Goal: Information Seeking & Learning: Find contact information

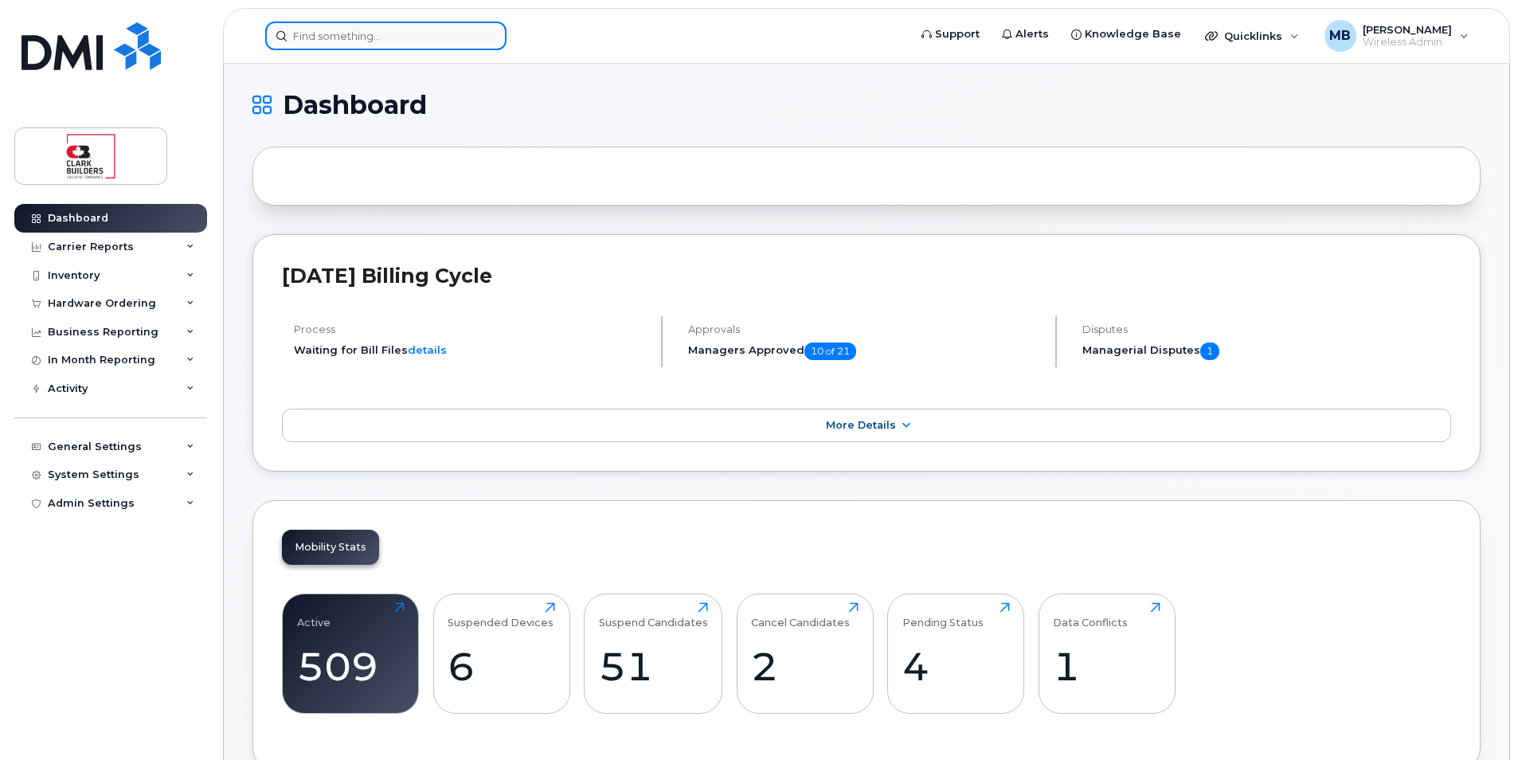
click at [332, 33] on input at bounding box center [385, 36] width 241 height 29
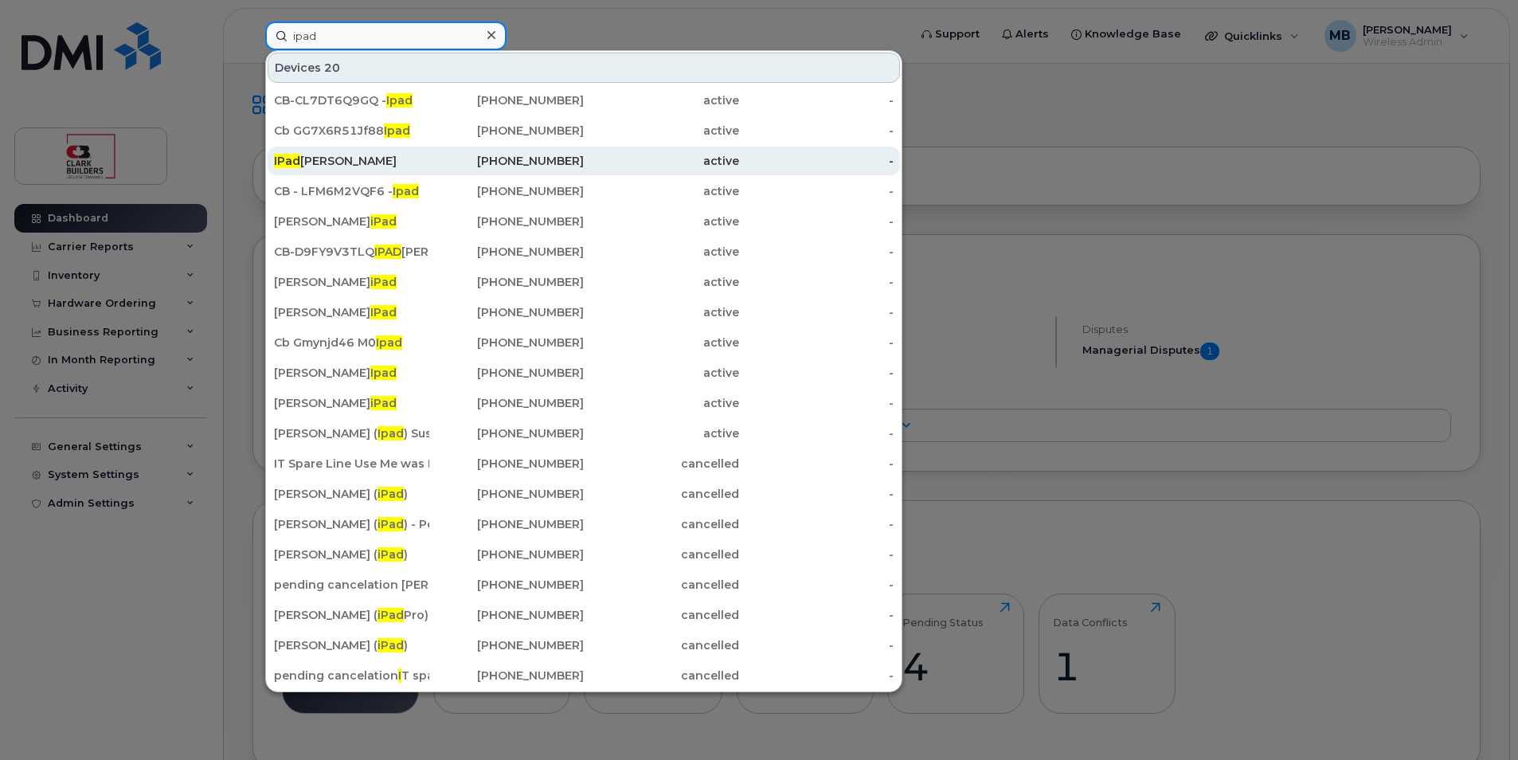
type input "ipad"
click at [351, 157] on div "IPad Jean Marc" at bounding box center [351, 161] width 155 height 16
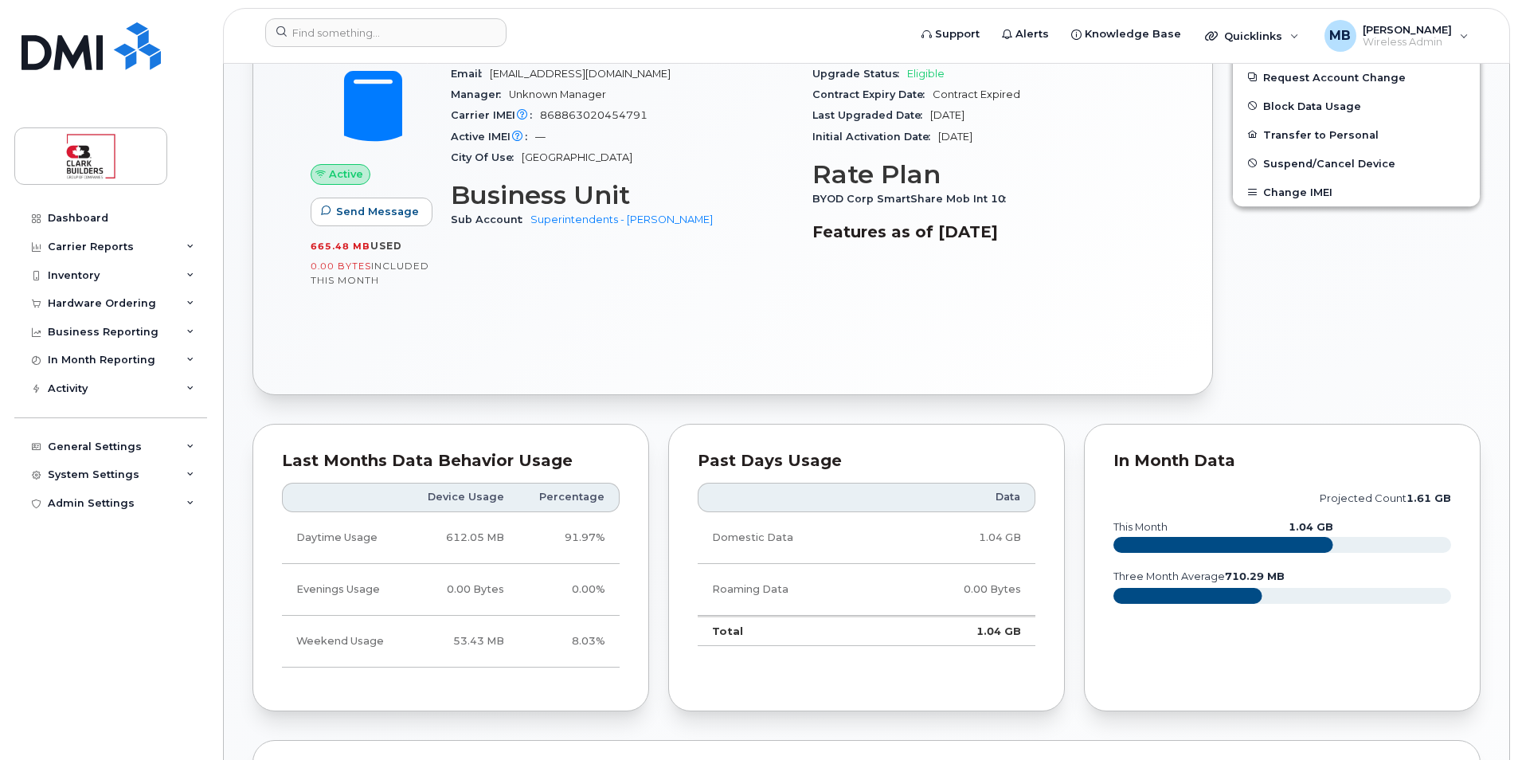
scroll to position [159, 0]
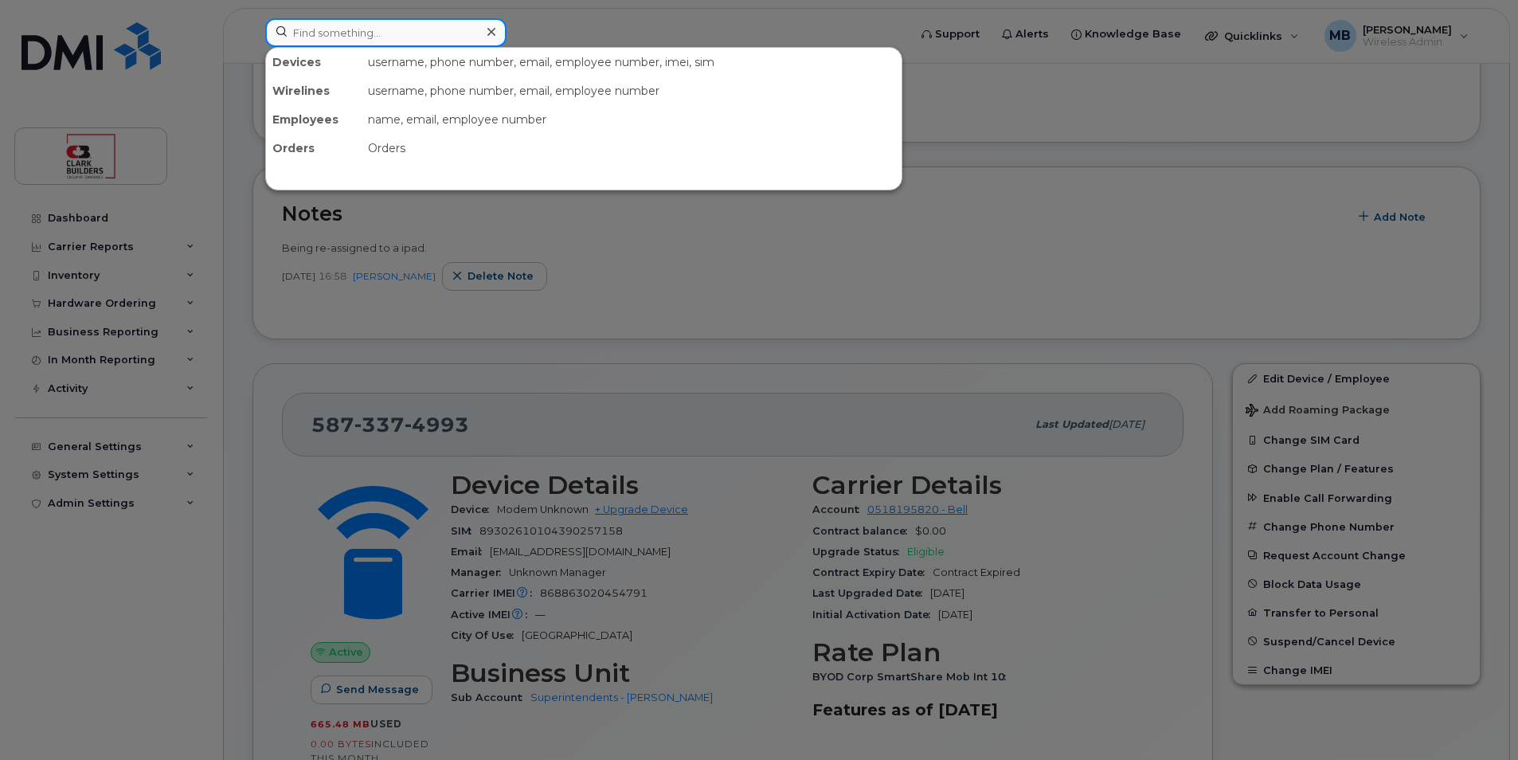
click at [387, 40] on input at bounding box center [385, 32] width 241 height 29
type input "rodney"
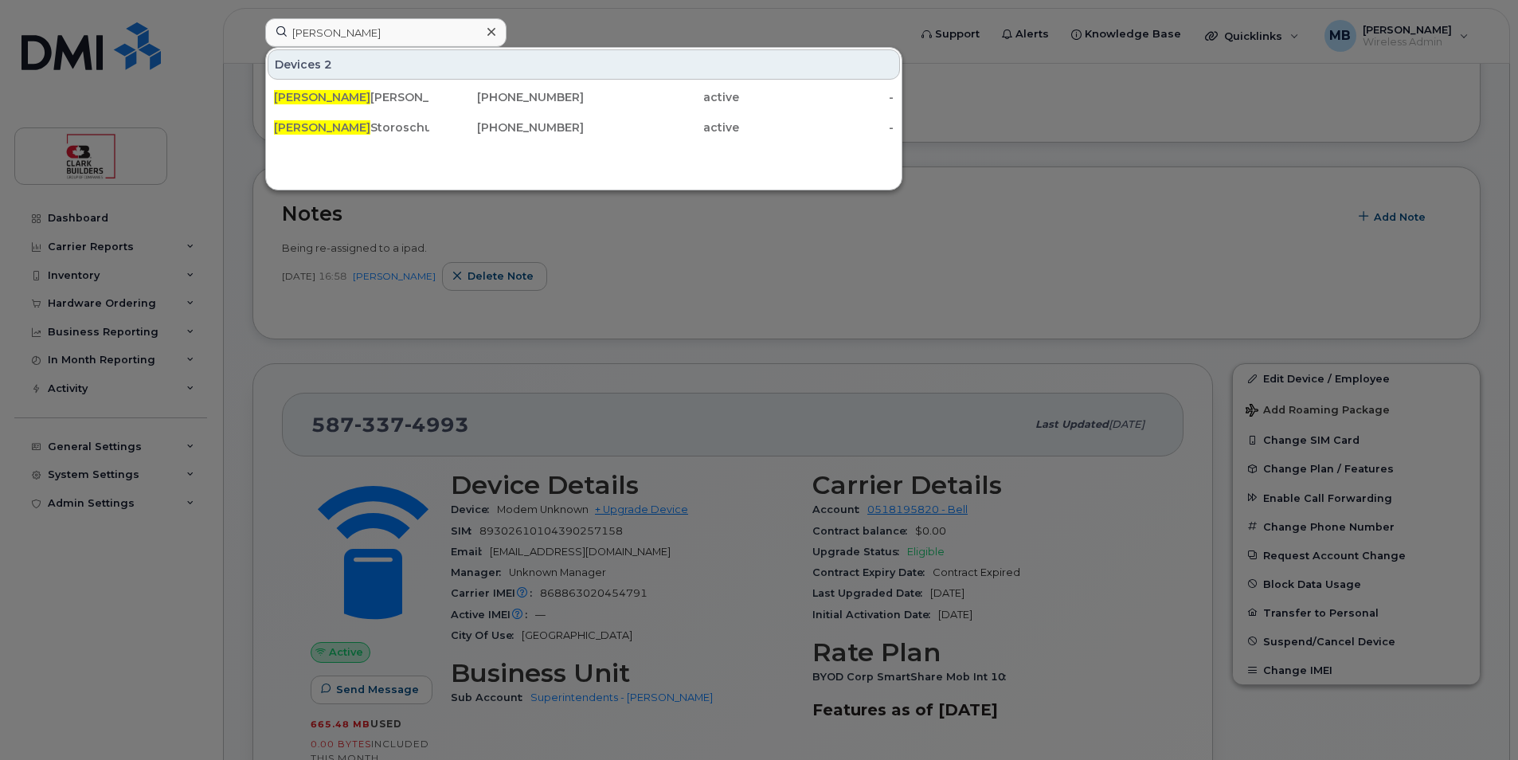
click at [616, 60] on div "Devices 2" at bounding box center [584, 64] width 633 height 30
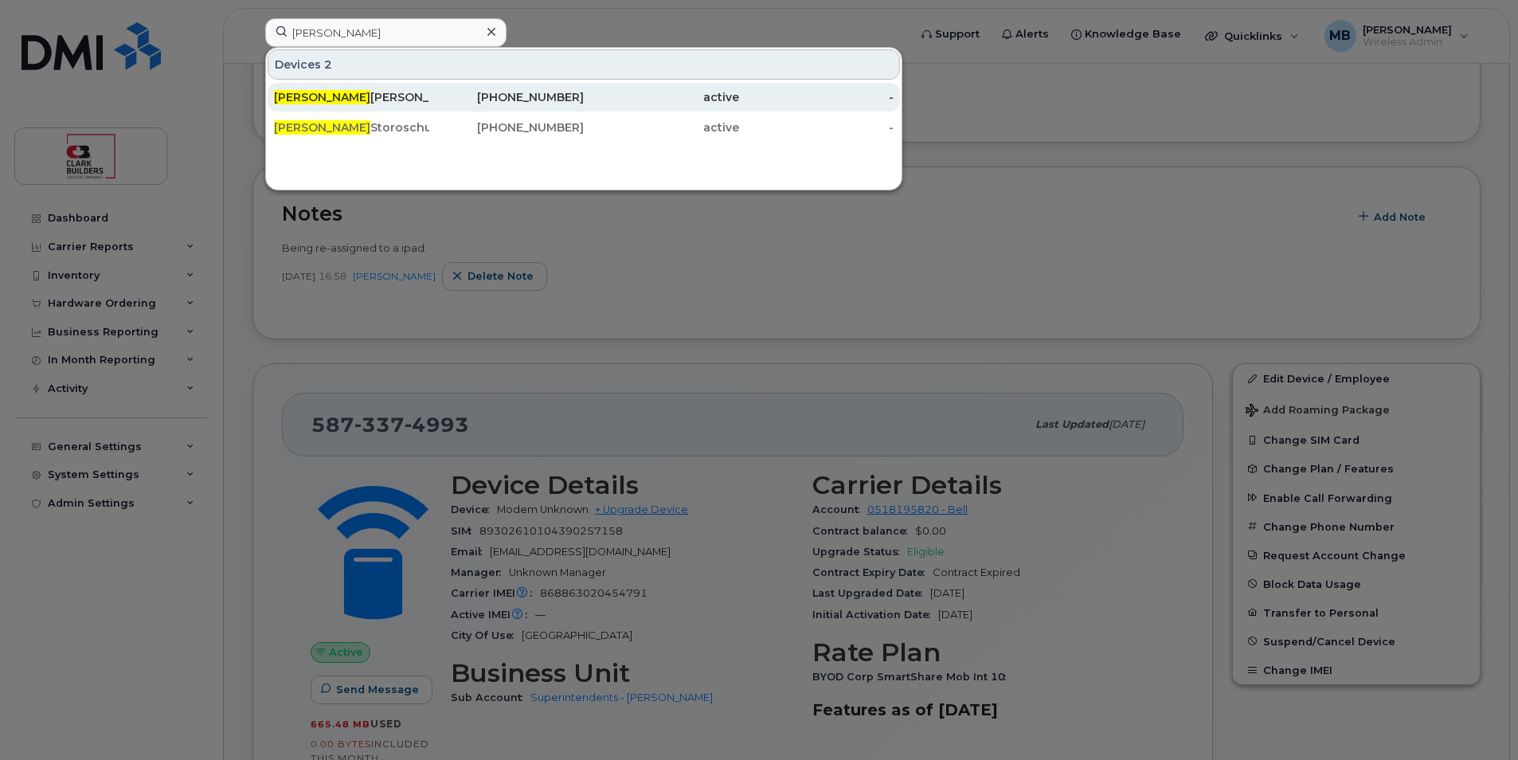
click at [404, 104] on div "Rodney Bandfield" at bounding box center [351, 97] width 155 height 16
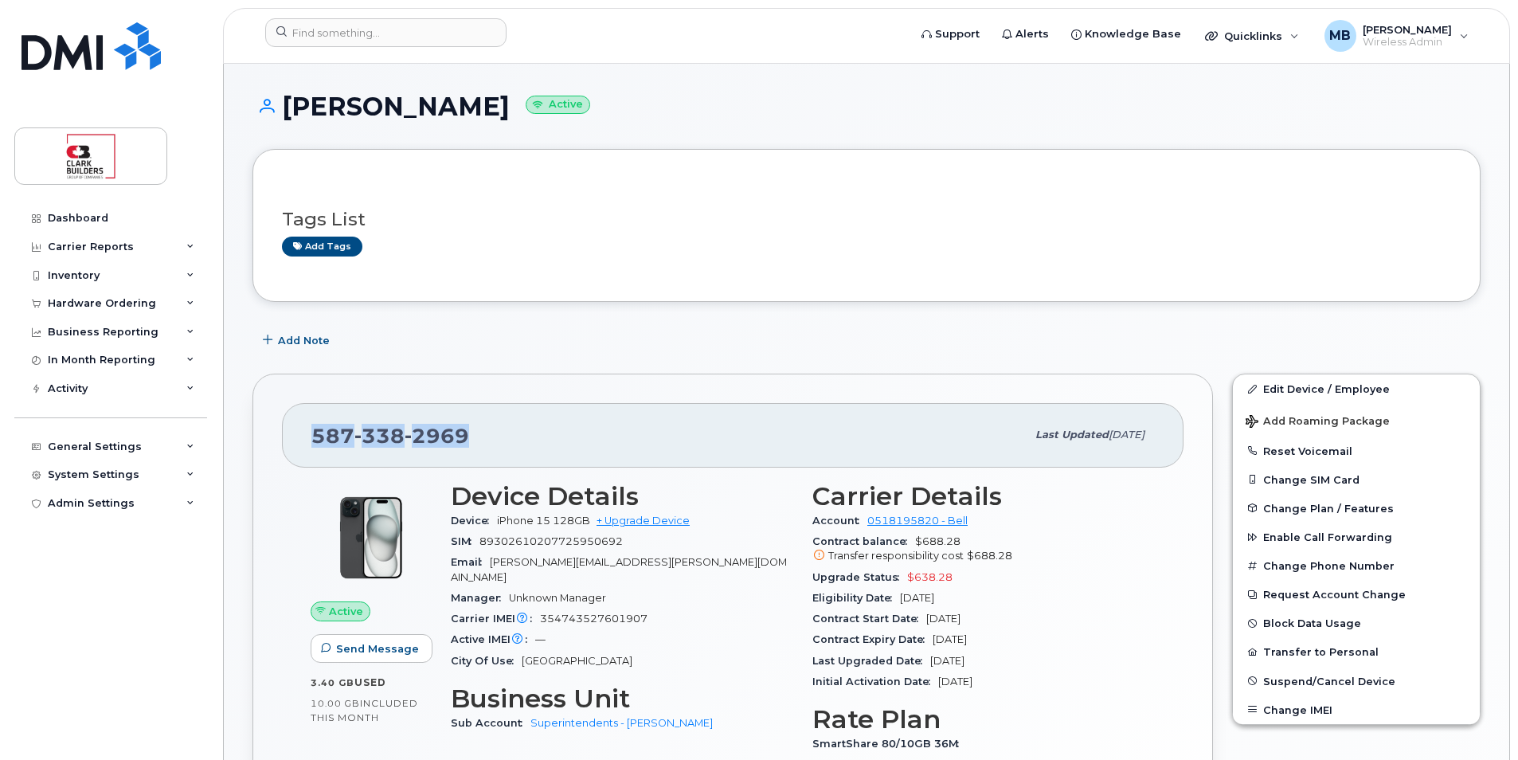
drag, startPoint x: 468, startPoint y: 433, endPoint x: 290, endPoint y: 433, distance: 177.6
click at [290, 433] on div "587 338 2969 Last updated Sep 19, 2025" at bounding box center [733, 435] width 902 height 64
drag, startPoint x: 290, startPoint y: 433, endPoint x: 352, endPoint y: 441, distance: 62.6
drag, startPoint x: 284, startPoint y: 105, endPoint x: 529, endPoint y: 108, distance: 245.4
click at [529, 108] on h1 "Rodney Bandfield Active" at bounding box center [867, 106] width 1228 height 28
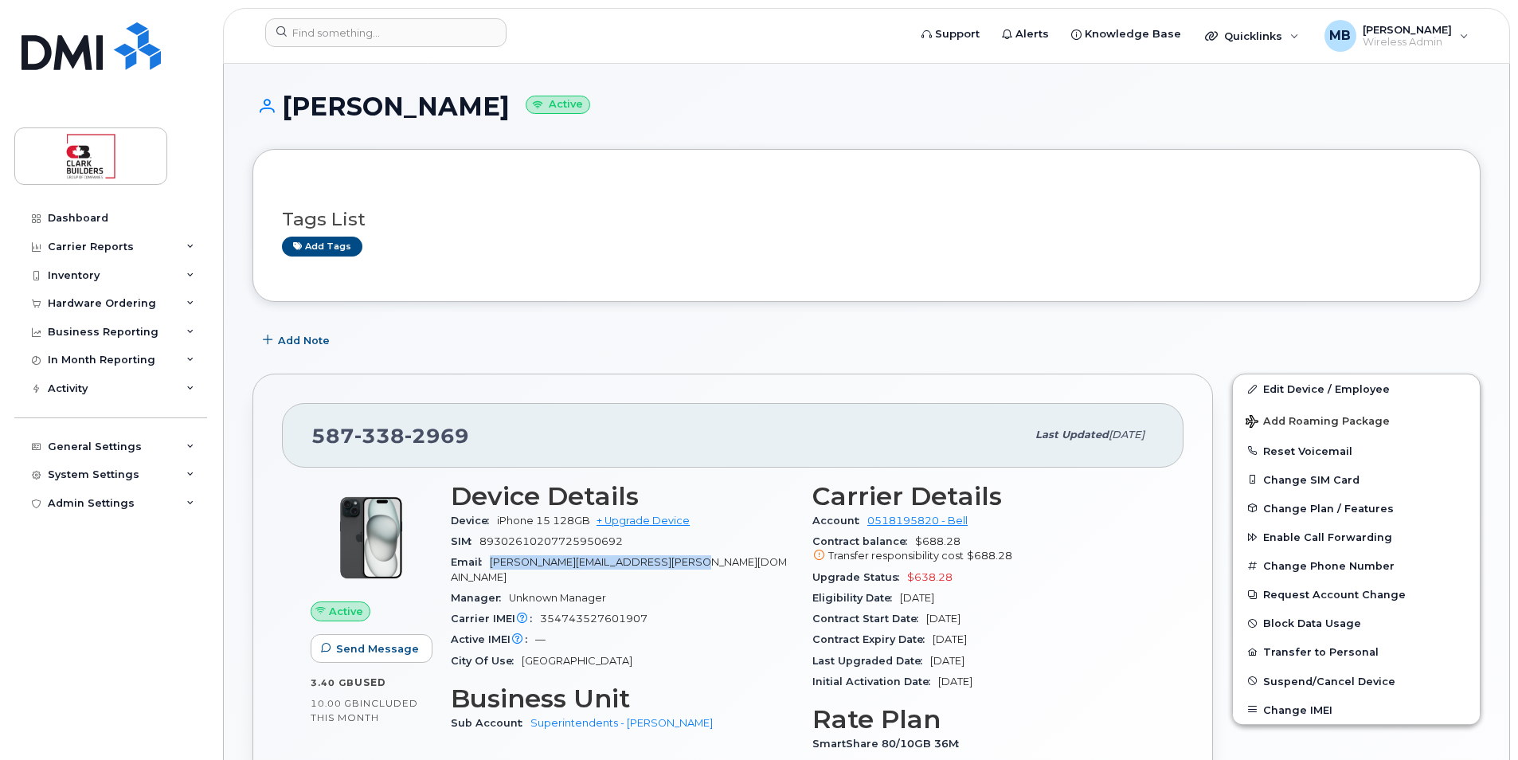
drag, startPoint x: 493, startPoint y: 560, endPoint x: 687, endPoint y: 561, distance: 194.4
click at [687, 561] on div "Email rodney.bandfield@clarkbuilders.com" at bounding box center [622, 570] width 343 height 36
drag, startPoint x: 687, startPoint y: 561, endPoint x: 632, endPoint y: 562, distance: 55.8
copy span "rodney.bandfield@clarkbuilders.com"
drag, startPoint x: 461, startPoint y: 432, endPoint x: 280, endPoint y: 436, distance: 180.9
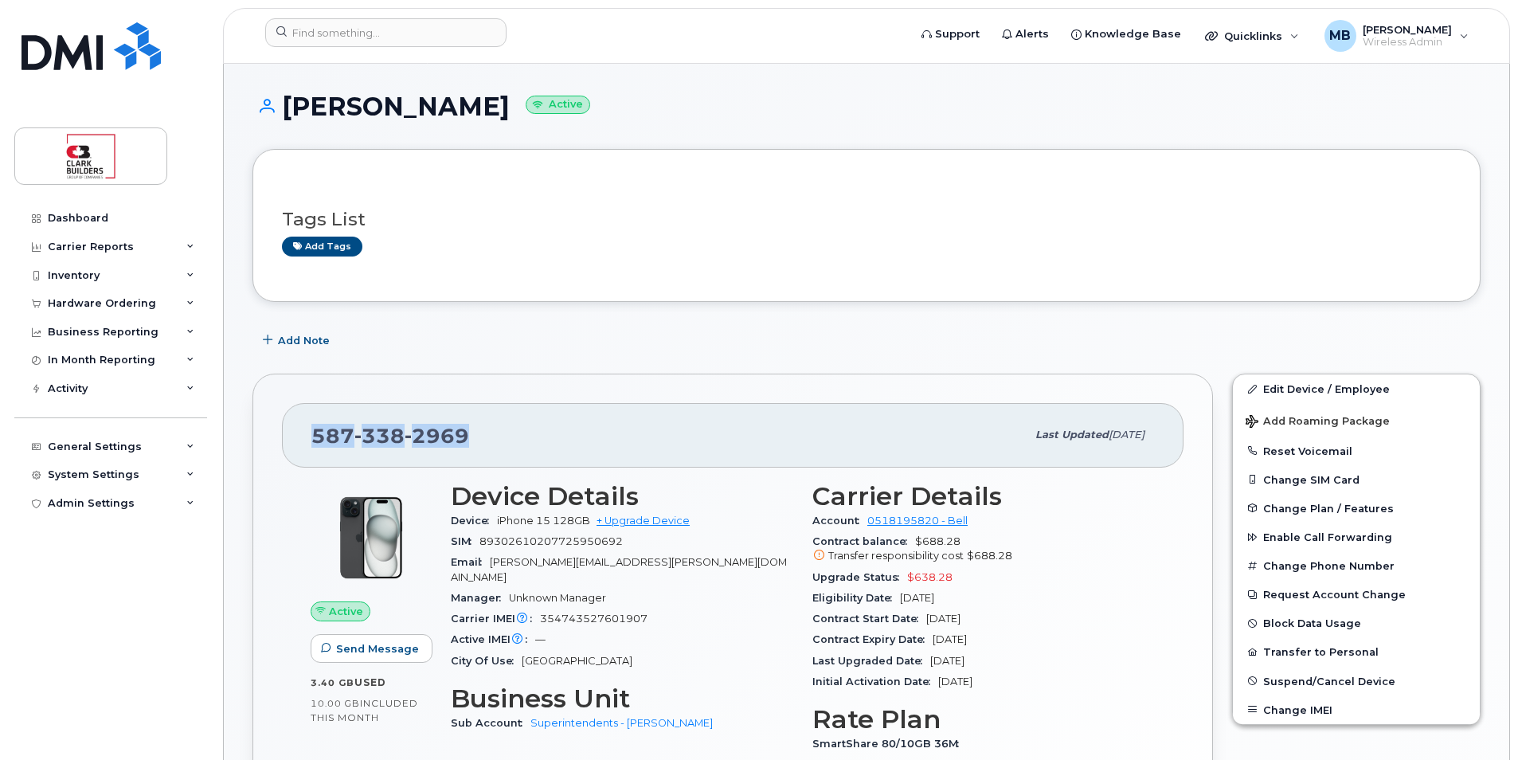
click at [280, 436] on div "587 338 2969 Last updated Sep 19, 2025 Active Send Message 3.40 GB  used 10.00 …" at bounding box center [733, 651] width 961 height 555
copy span "587 338 2969"
drag, startPoint x: 679, startPoint y: 564, endPoint x: 484, endPoint y: 561, distance: 194.4
click at [484, 561] on div "Email rodney.bandfield@clarkbuilders.com" at bounding box center [622, 570] width 343 height 36
copy span "rodney.bandfield@clarkbuilders.com"
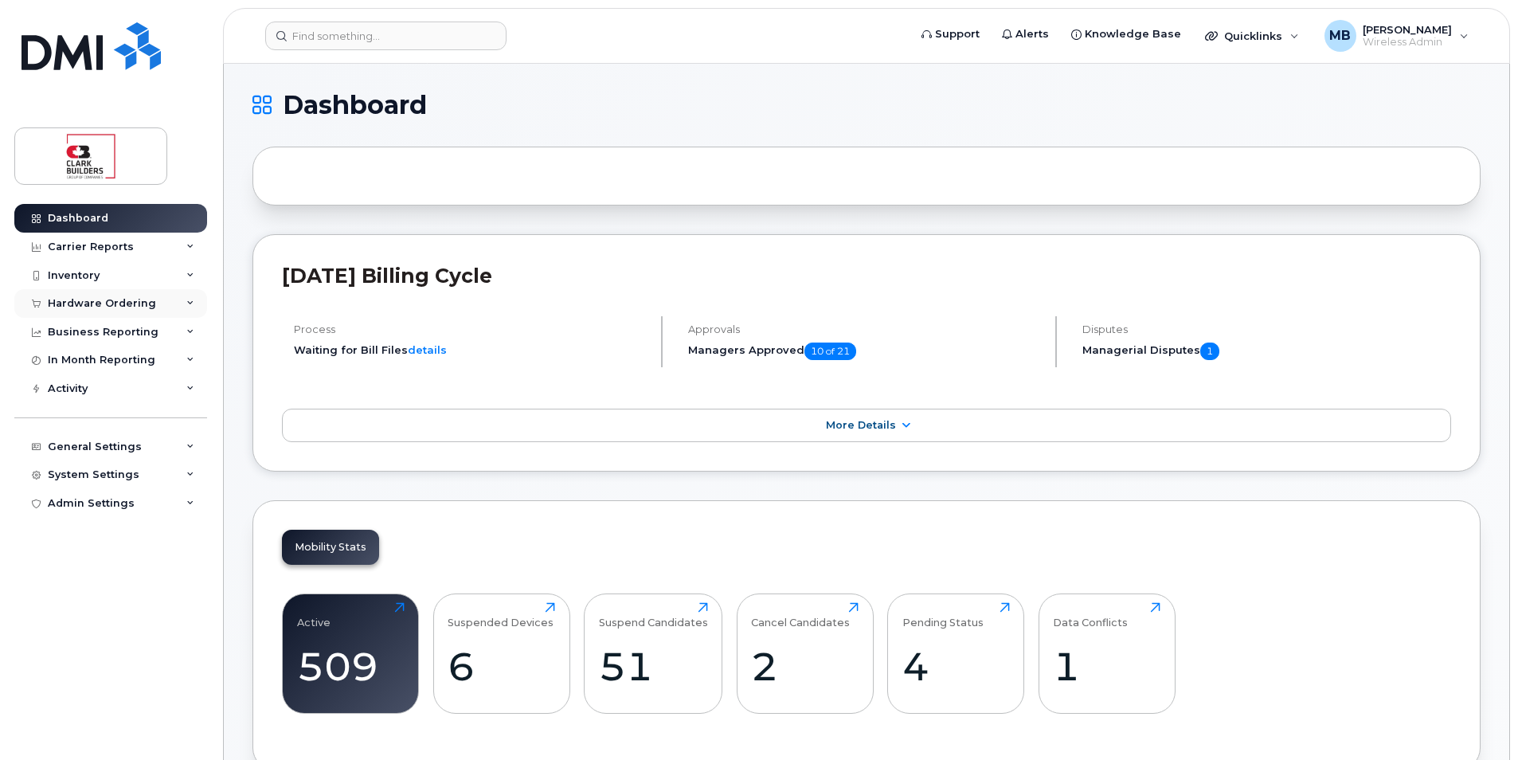
click at [127, 310] on div "Hardware Ordering" at bounding box center [110, 303] width 193 height 29
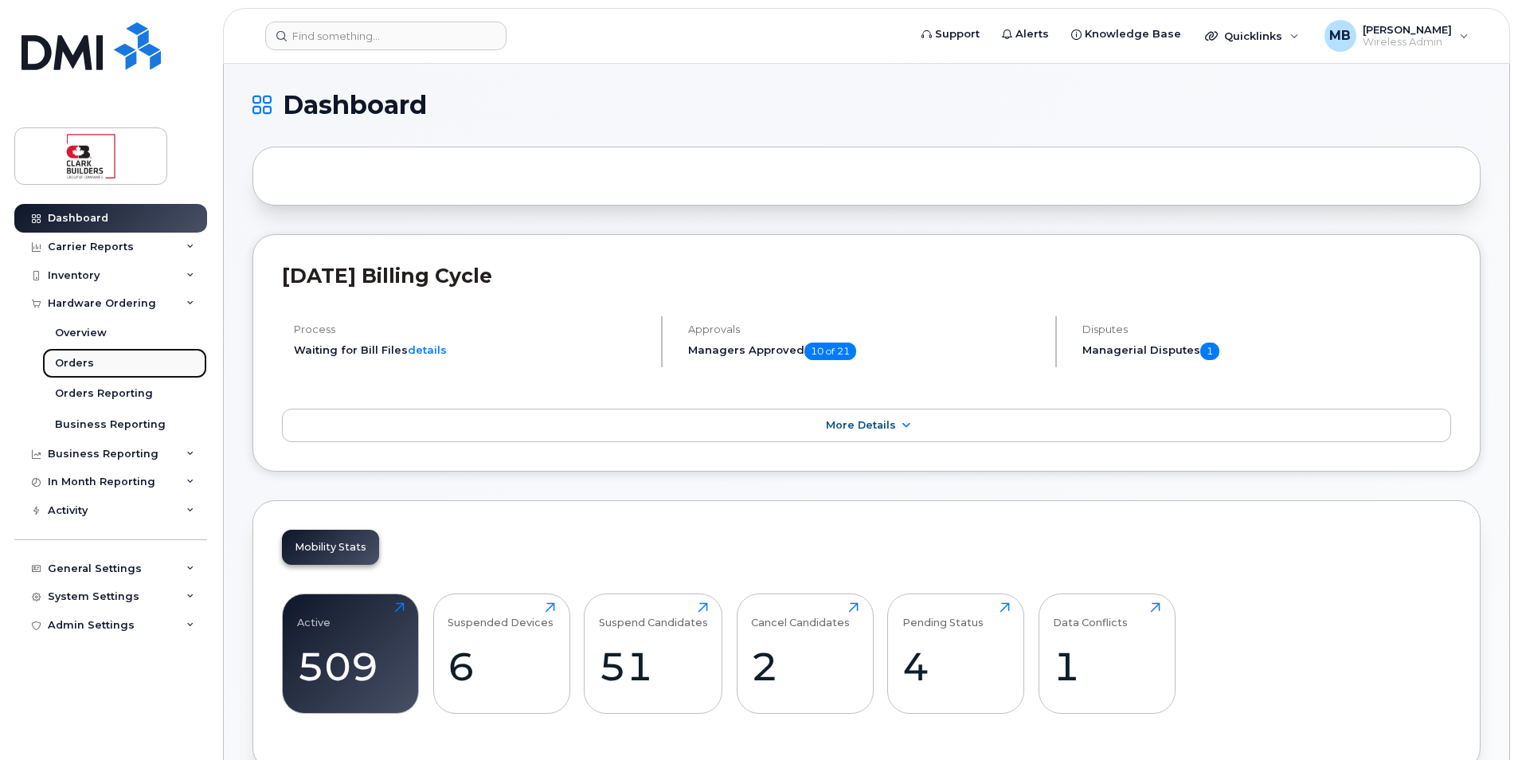
click at [92, 366] on link "Orders" at bounding box center [124, 363] width 165 height 30
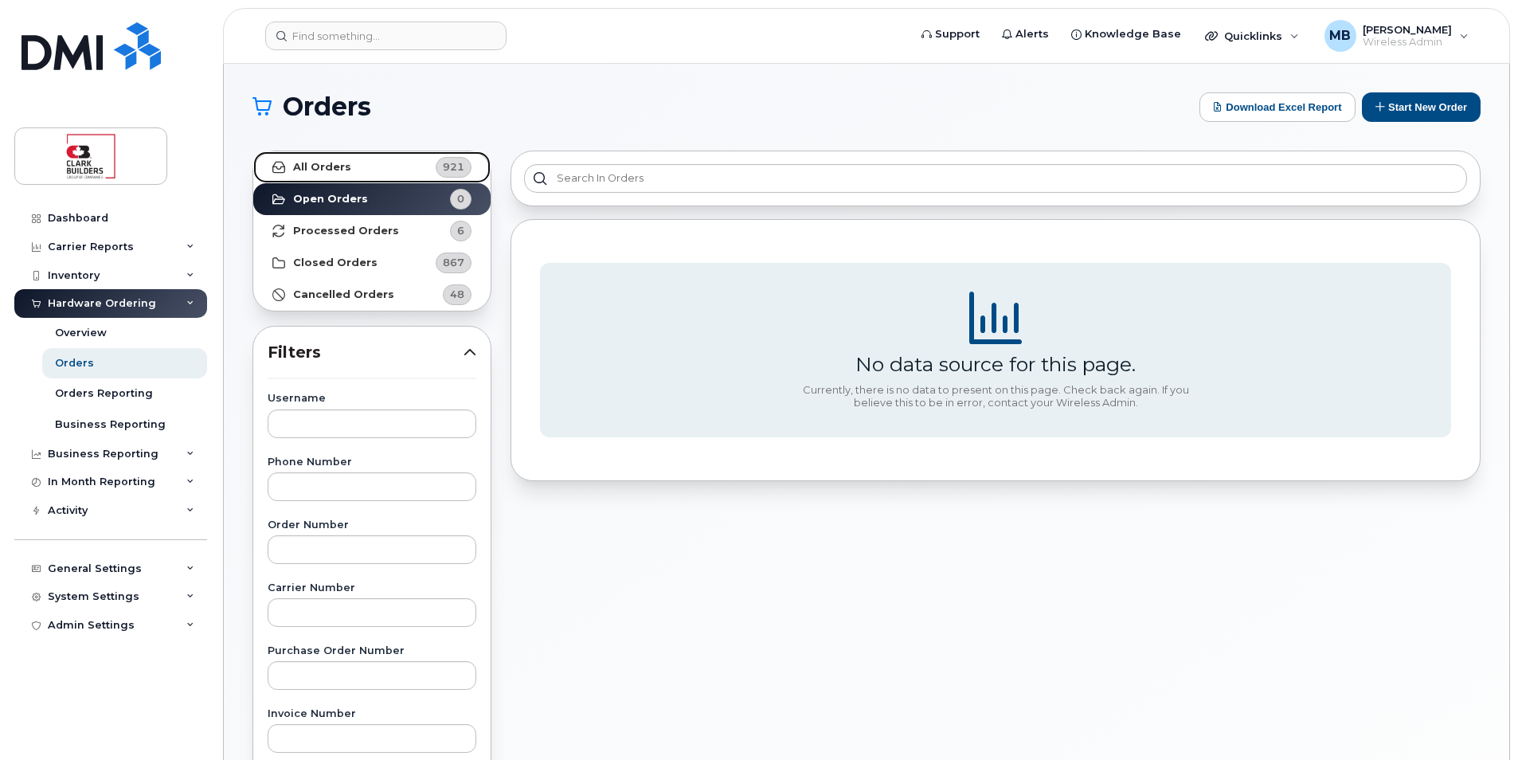
click at [405, 170] on link "All Orders 921" at bounding box center [371, 167] width 237 height 32
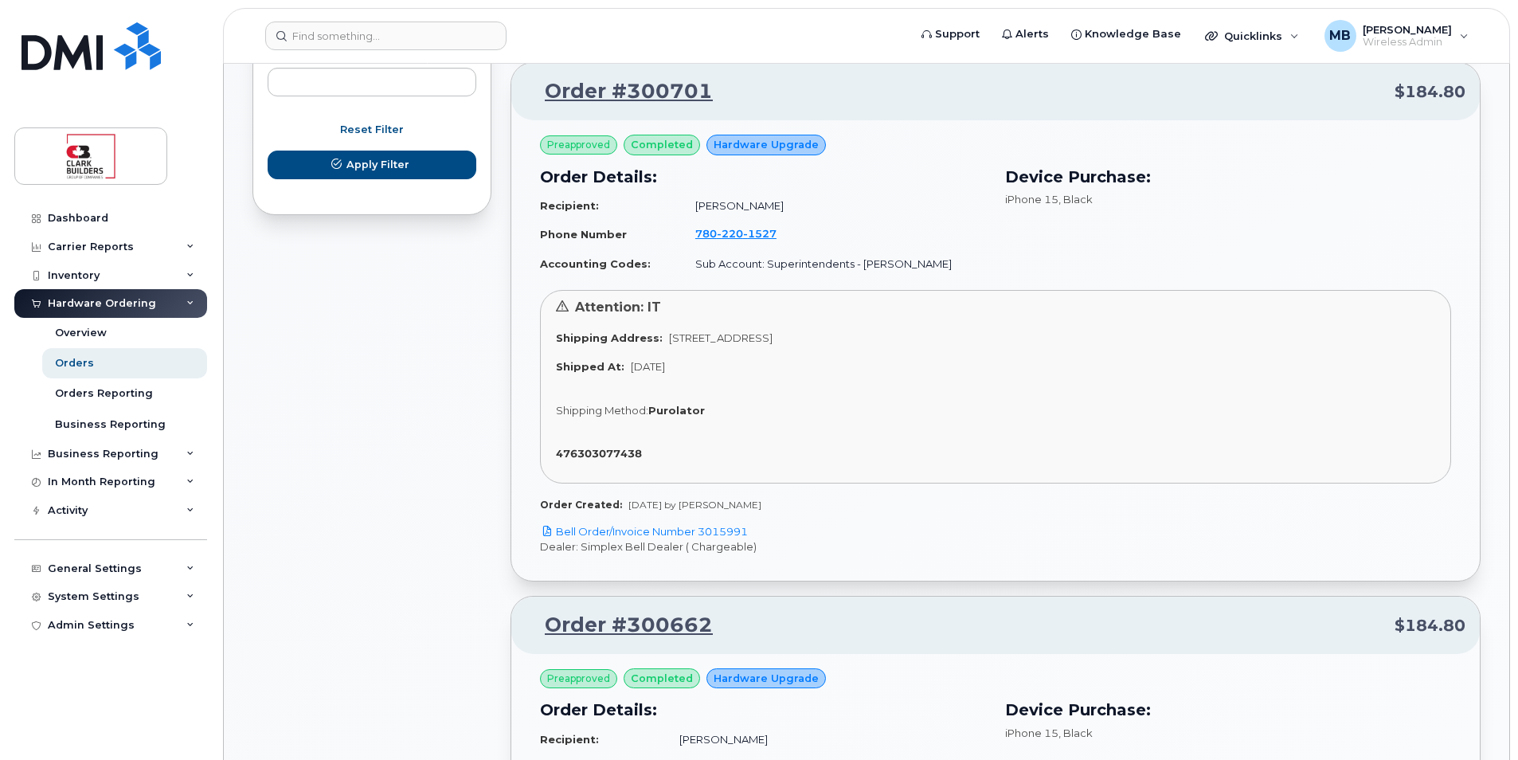
scroll to position [1434, 0]
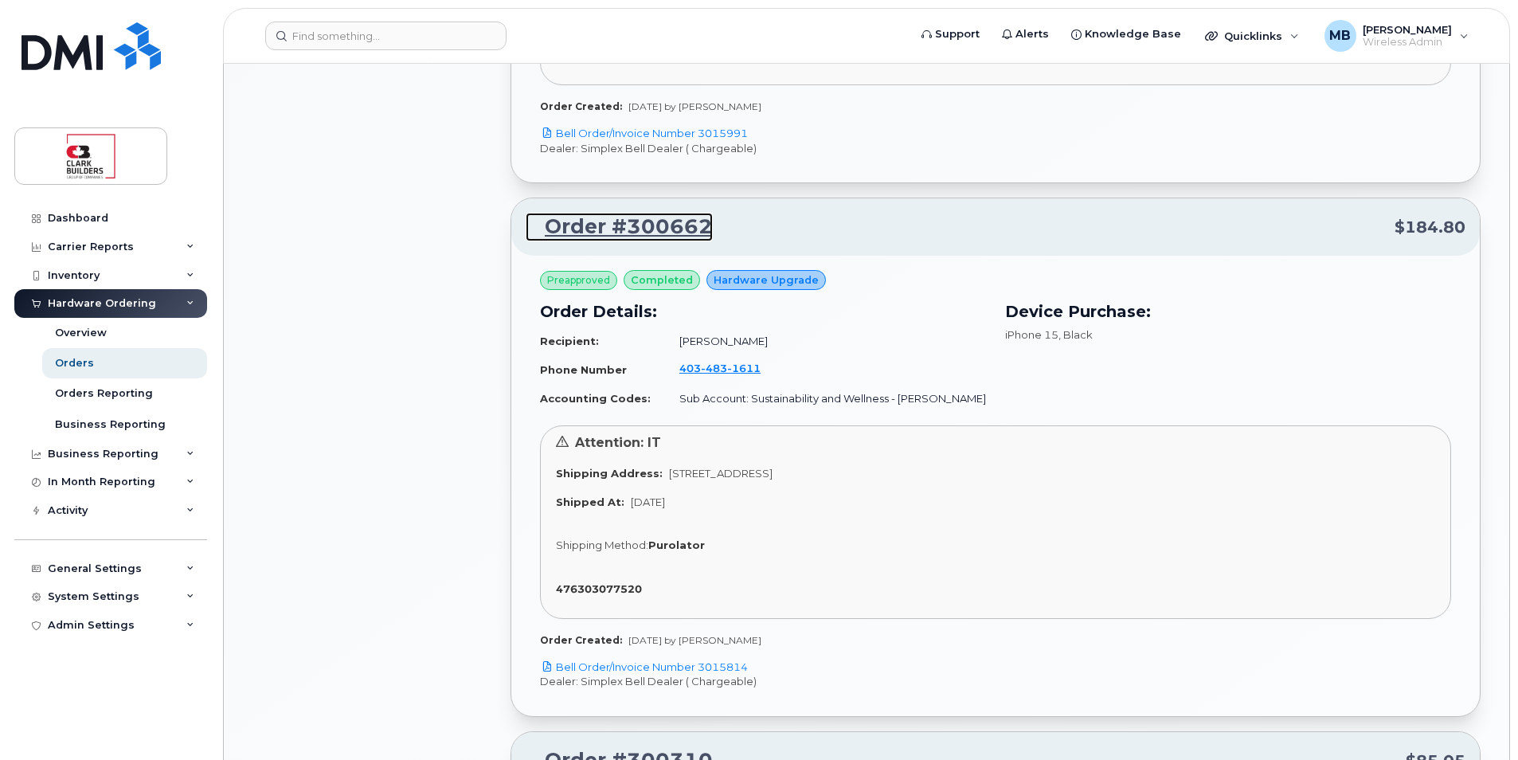
click at [642, 213] on link "Order #300662" at bounding box center [619, 227] width 187 height 29
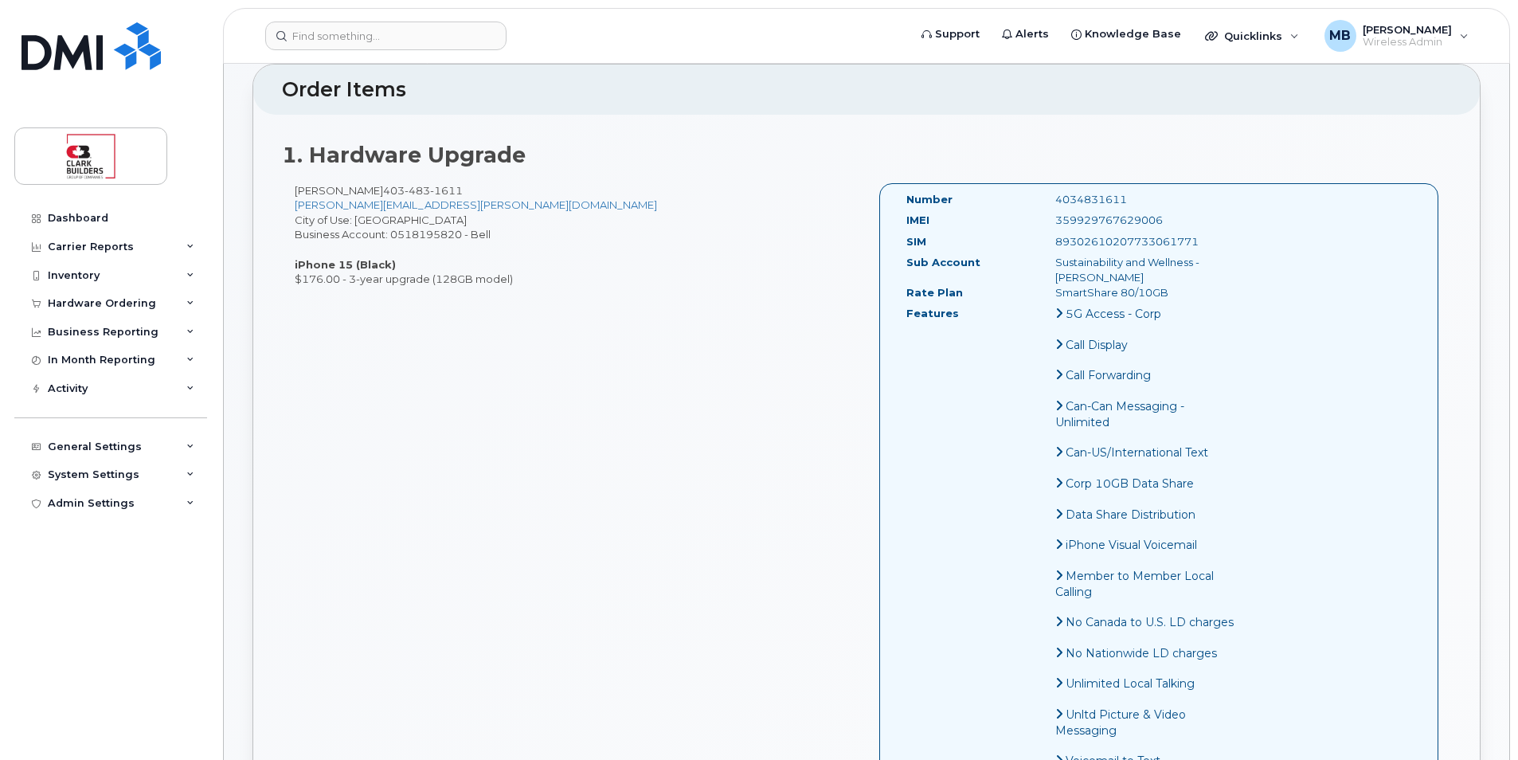
scroll to position [239, 0]
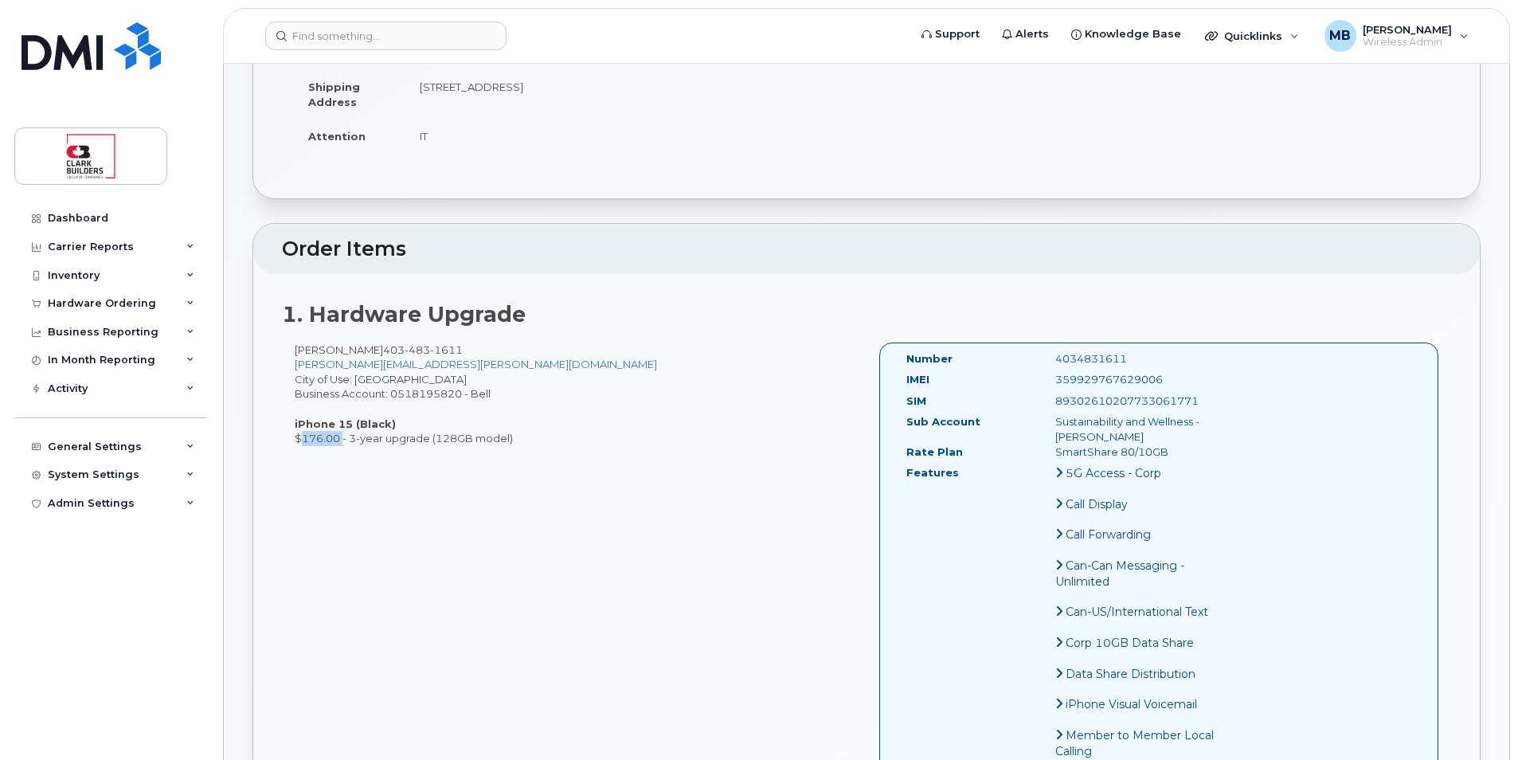
drag, startPoint x: 297, startPoint y: 437, endPoint x: 340, endPoint y: 450, distance: 44.9
click at [340, 450] on div "[PERSON_NAME] [PHONE_NUMBER] [PERSON_NAME][EMAIL_ADDRESS][PERSON_NAME][DOMAIN_N…" at bounding box center [866, 655] width 1169 height 624
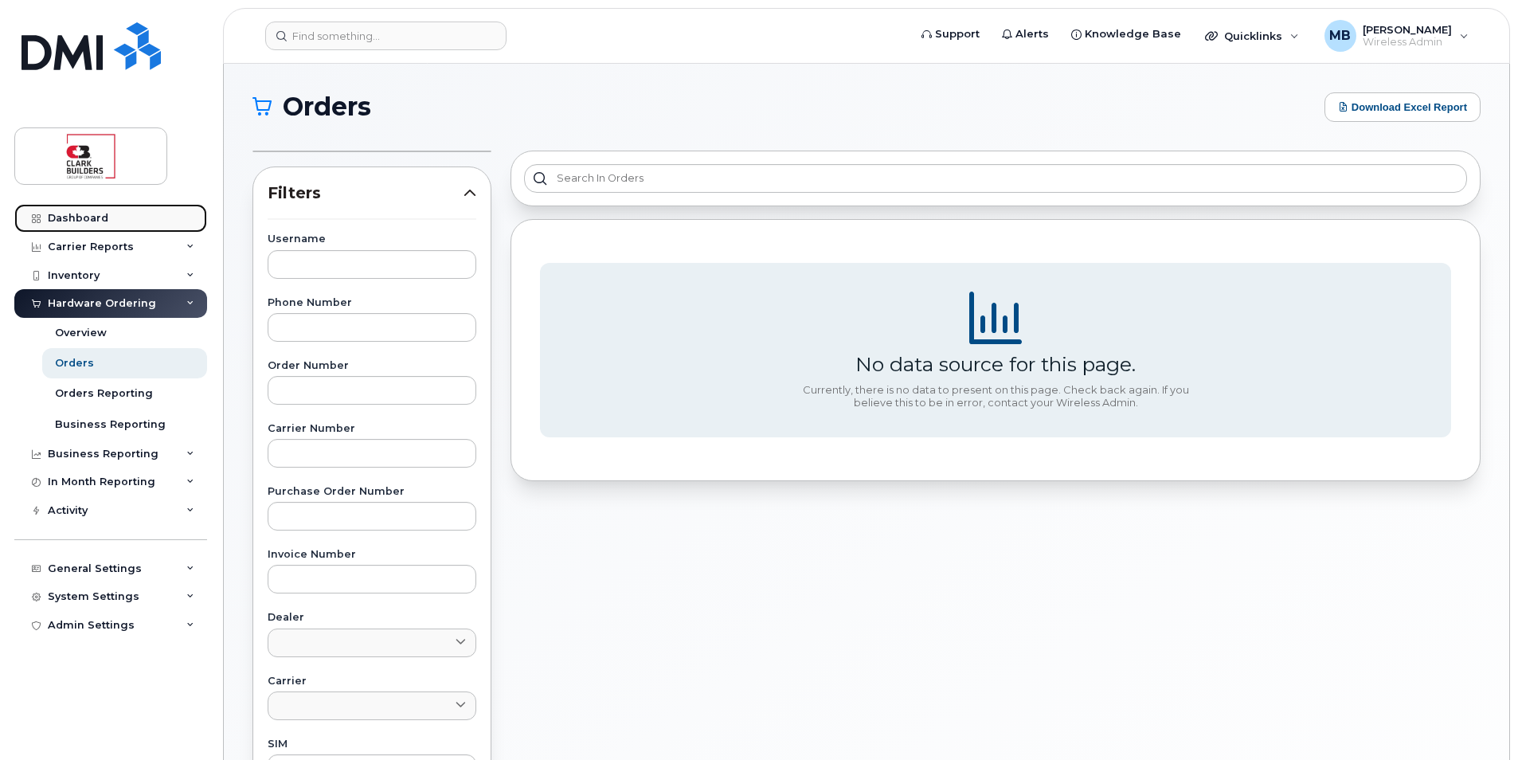
click at [96, 214] on div "Dashboard" at bounding box center [78, 218] width 61 height 13
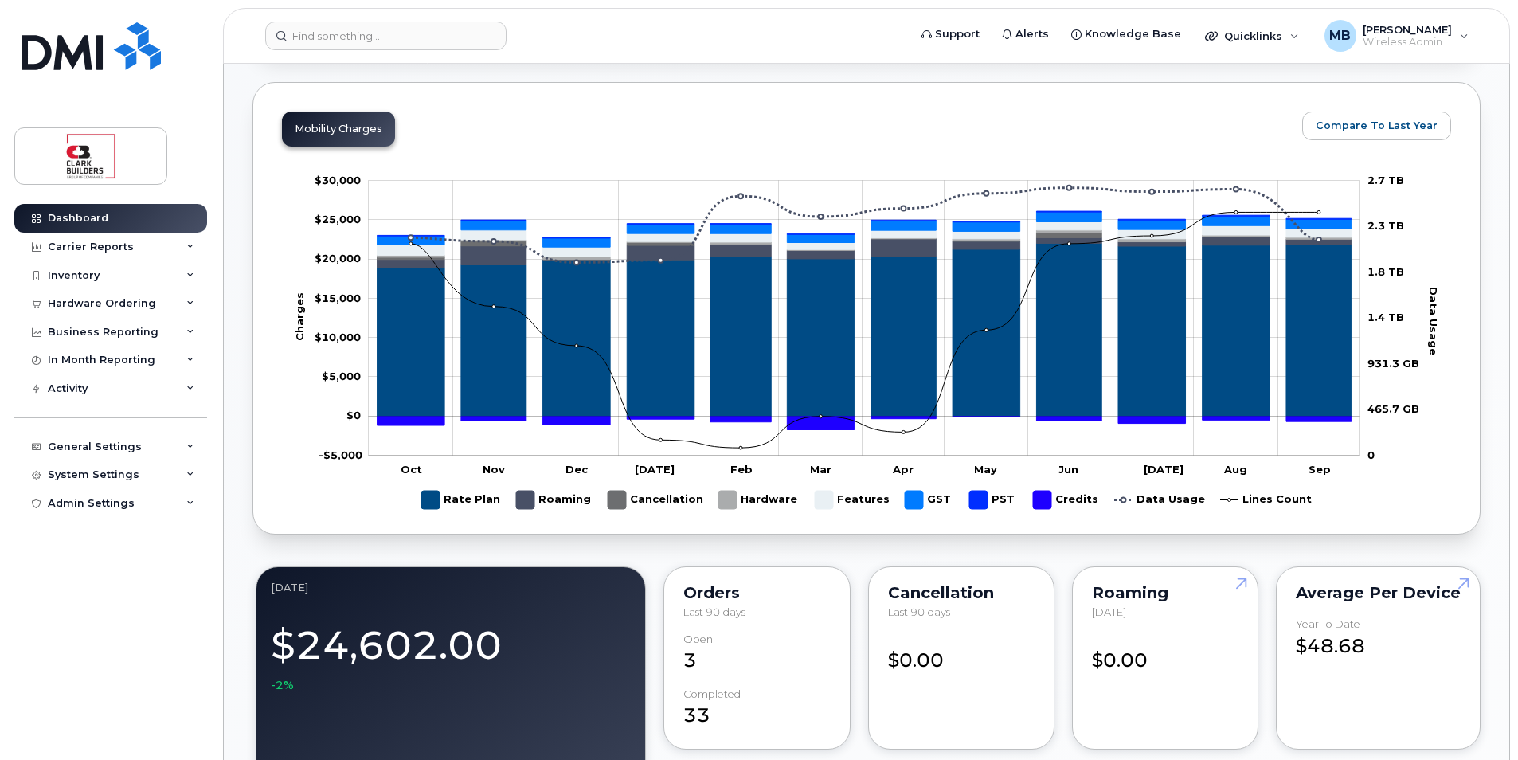
scroll to position [319, 0]
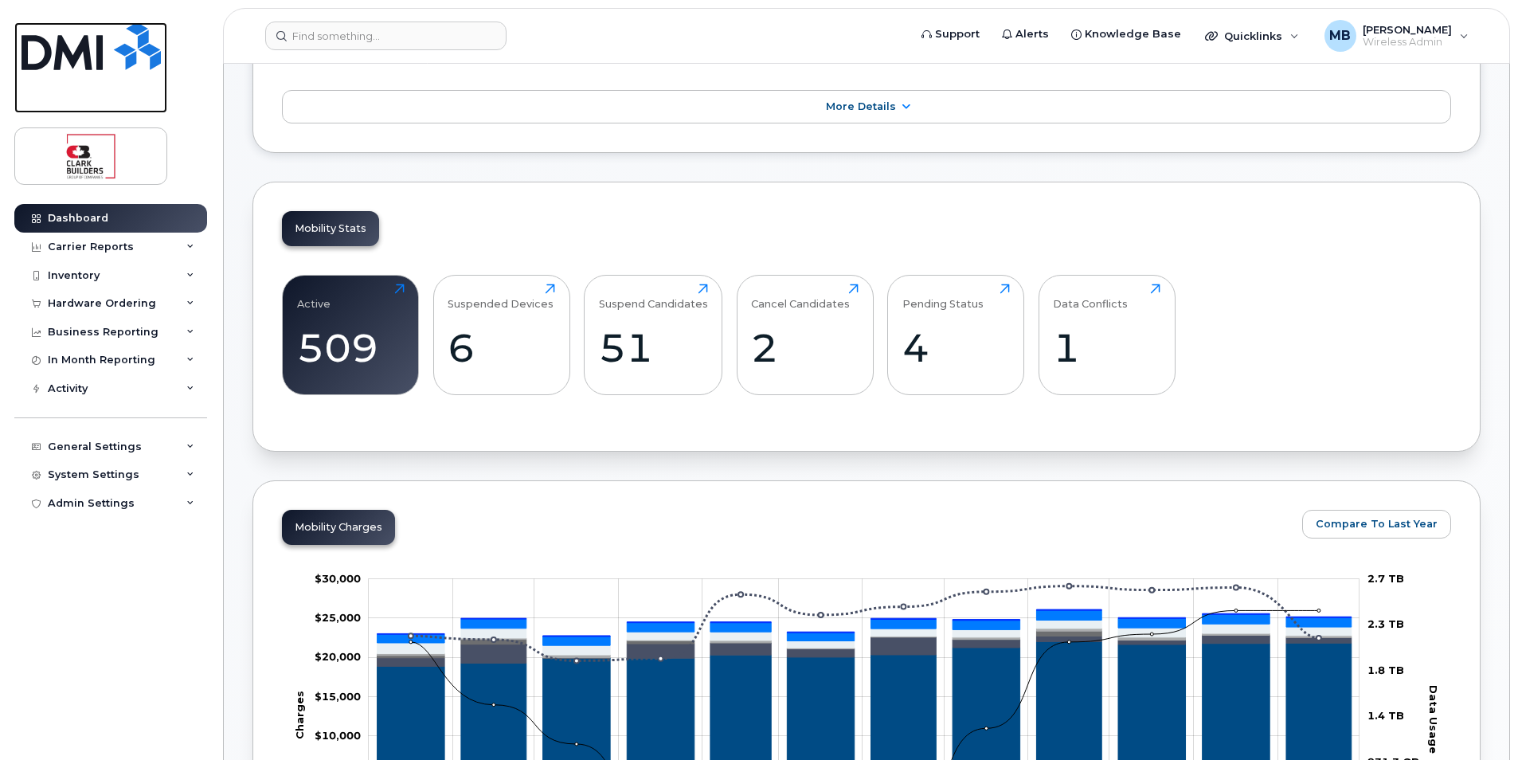
click at [100, 54] on img at bounding box center [91, 46] width 139 height 48
